Goal: Find contact information: Find contact information

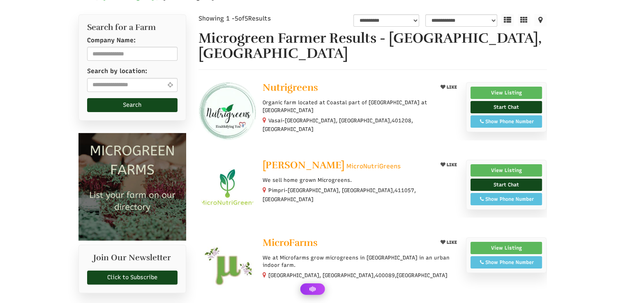
select select "Language Translate Widget"
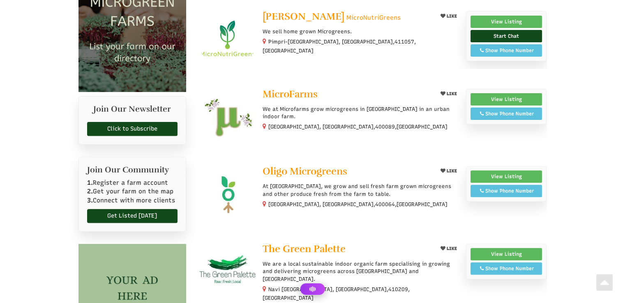
scroll to position [294, 0]
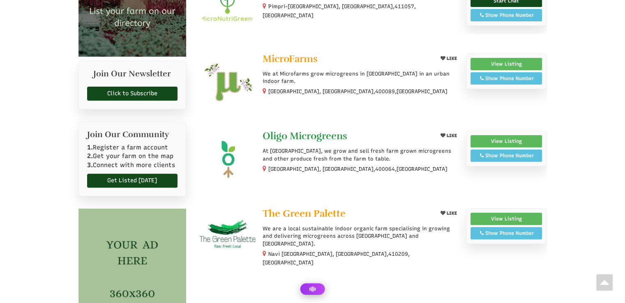
click at [329, 130] on span "Oligo Microgreens" at bounding box center [305, 136] width 85 height 12
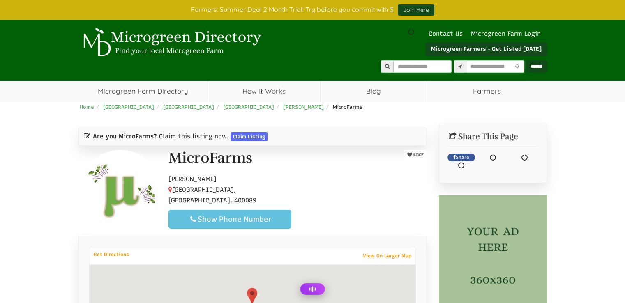
click at [235, 215] on div "Show Phone Number" at bounding box center [230, 220] width 109 height 10
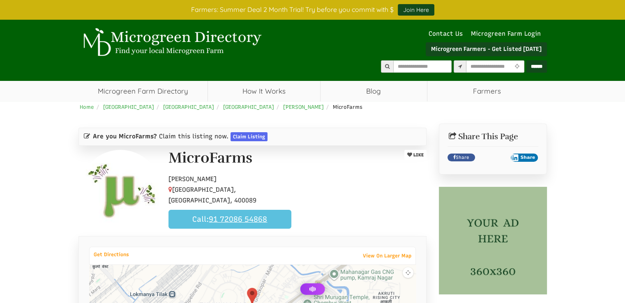
select select "Language Translate Widget"
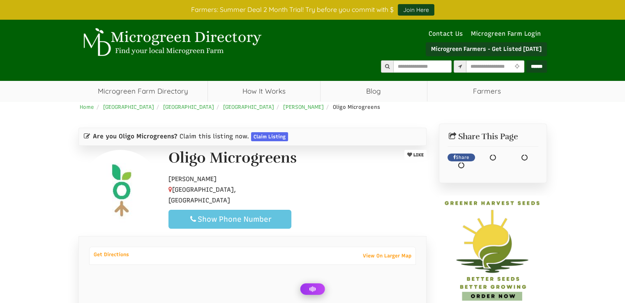
select select "Language Translate Widget"
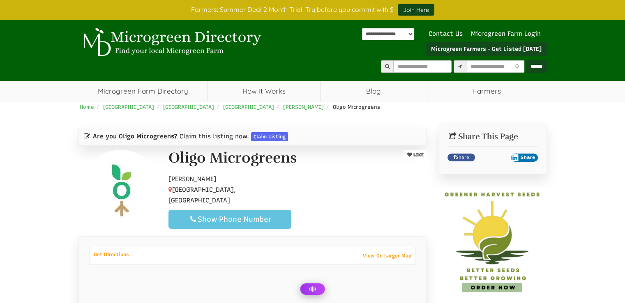
click at [236, 215] on div "Show Phone Number" at bounding box center [230, 220] width 109 height 10
